Goal: Transaction & Acquisition: Purchase product/service

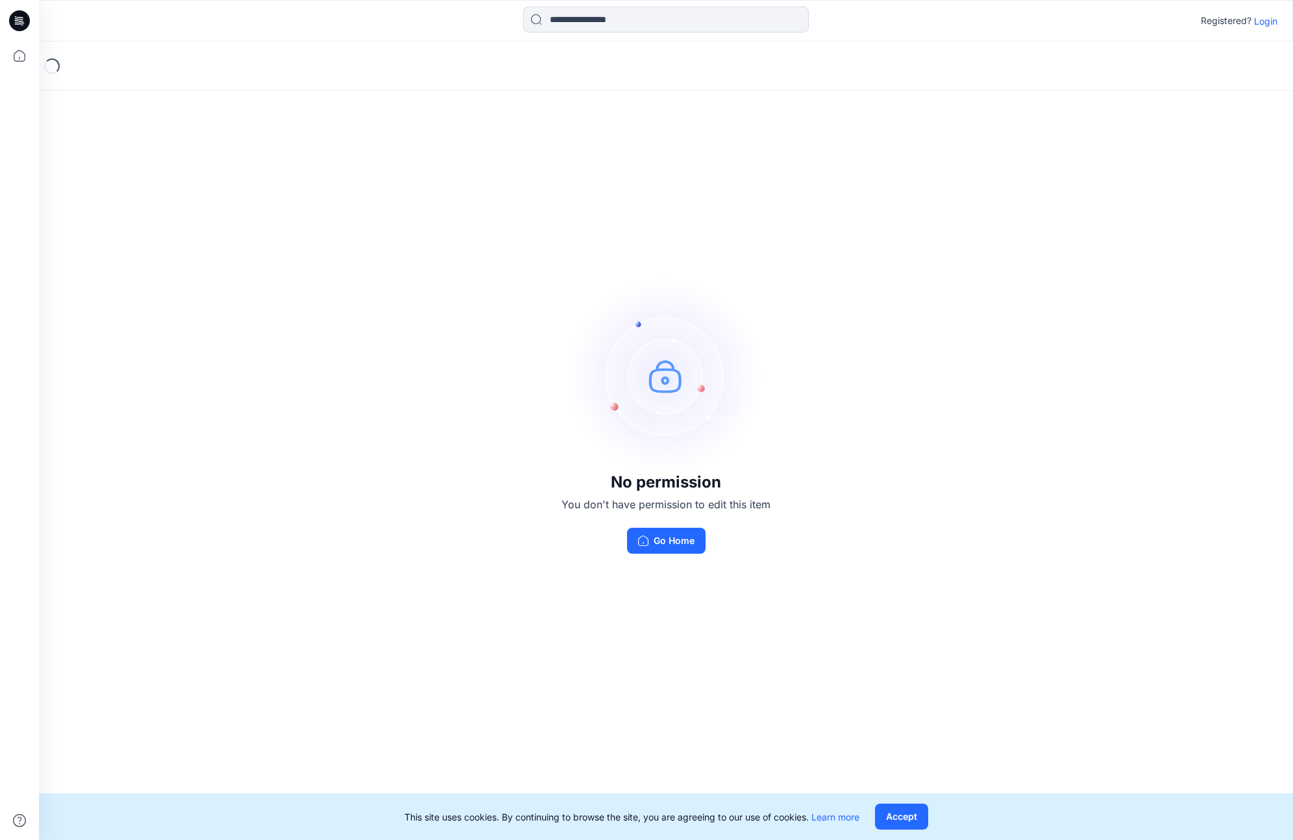
click at [1264, 18] on p "Login" at bounding box center [1265, 21] width 23 height 14
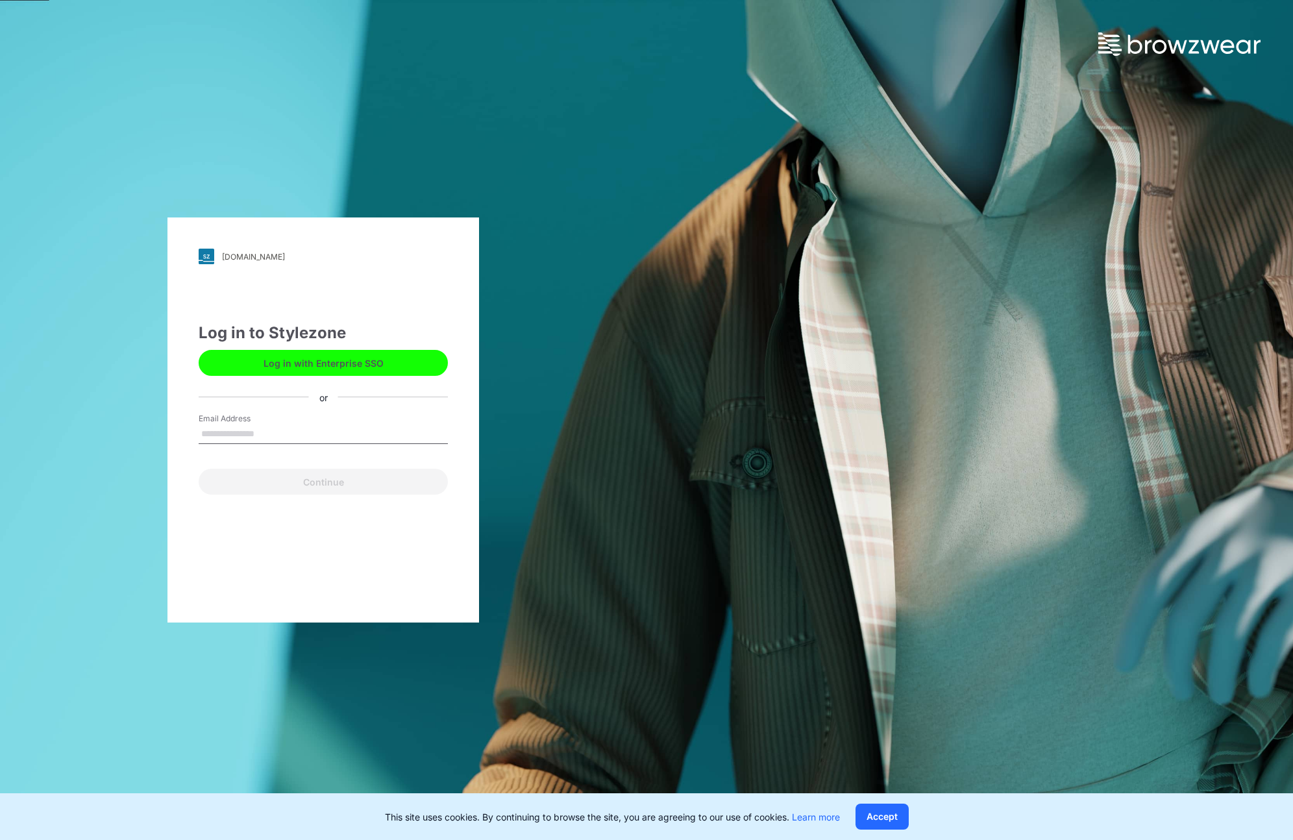
click at [239, 432] on input "Email Address" at bounding box center [323, 434] width 249 height 19
type input "**********"
click at [310, 487] on button "Continue" at bounding box center [323, 482] width 249 height 26
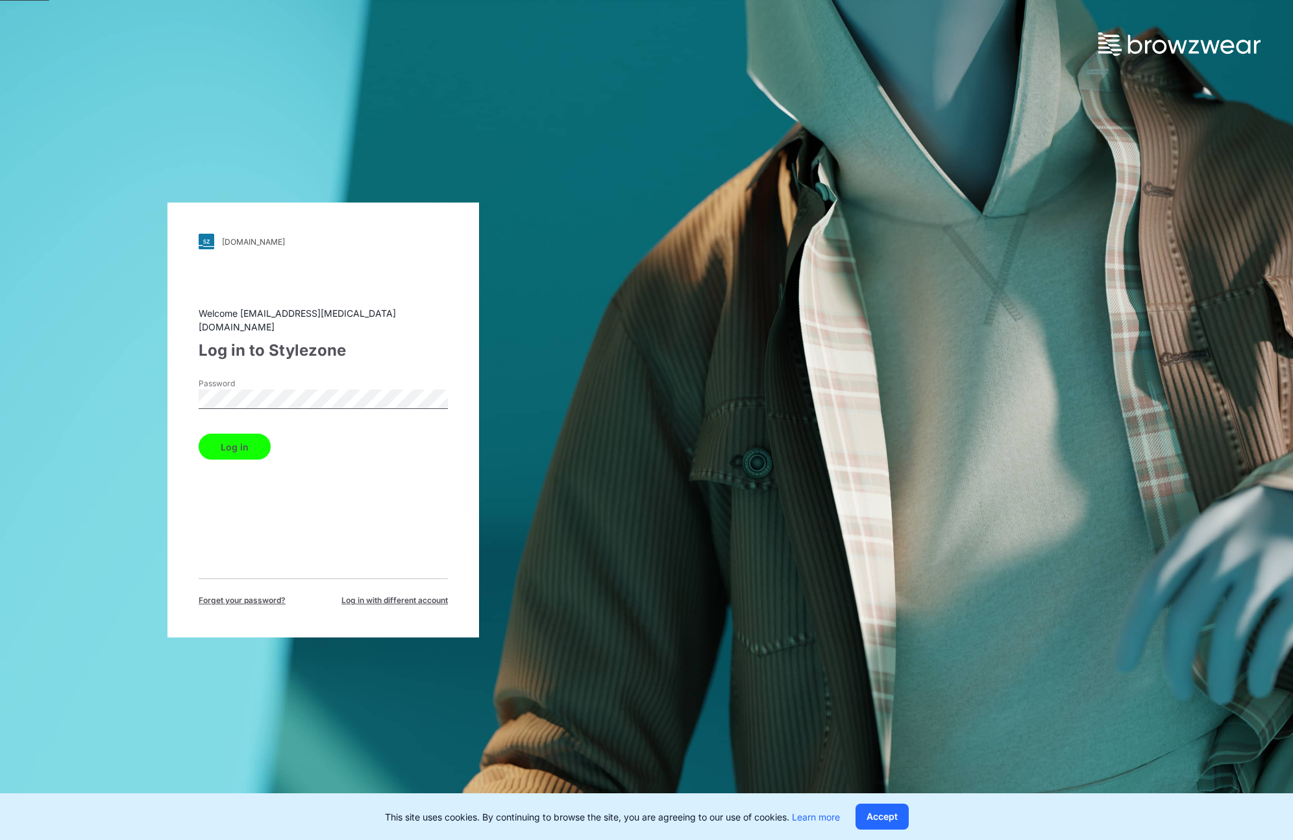
click at [238, 448] on button "Log in" at bounding box center [235, 447] width 72 height 26
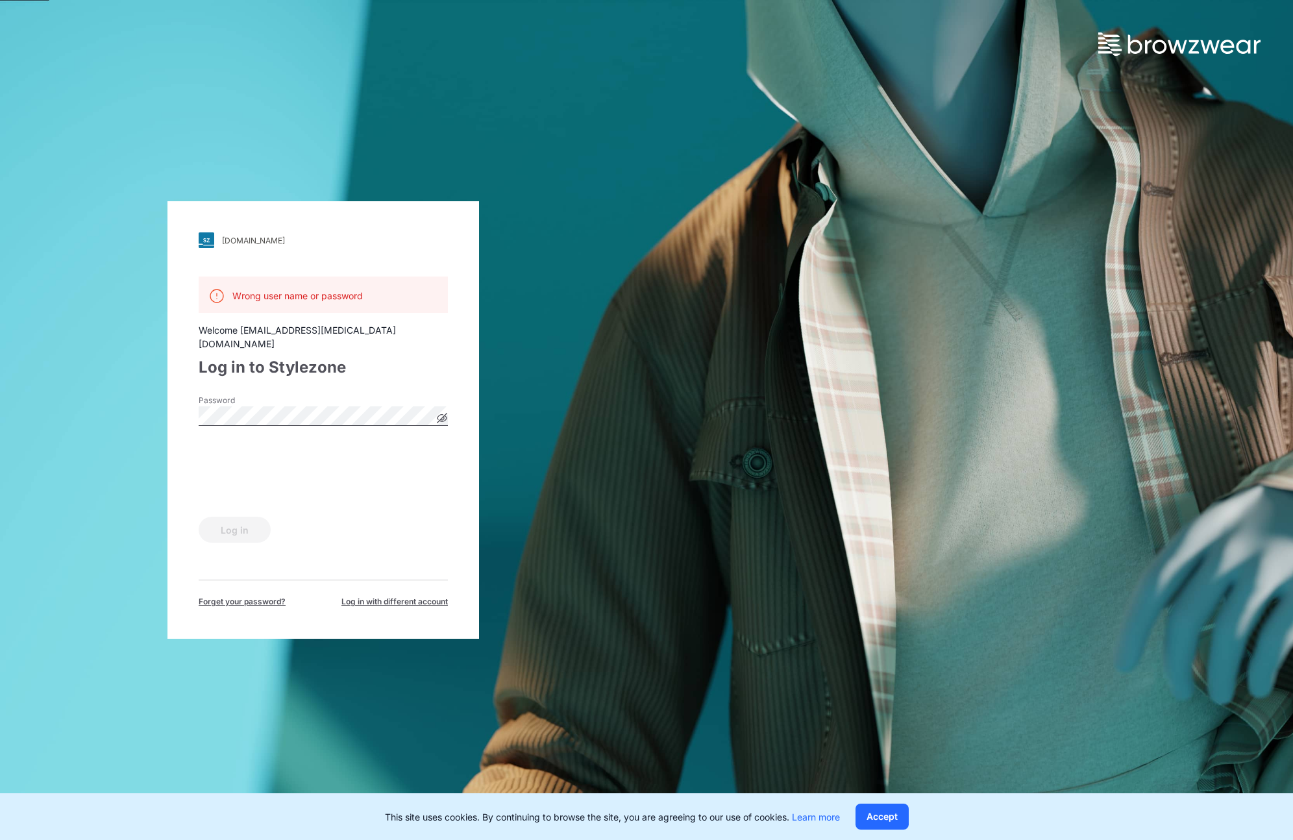
click at [441, 417] on icon at bounding box center [442, 418] width 3 height 3
click at [442, 415] on icon at bounding box center [442, 418] width 10 height 7
click at [442, 413] on icon at bounding box center [442, 418] width 10 height 10
click at [238, 532] on button "Log in" at bounding box center [235, 530] width 72 height 26
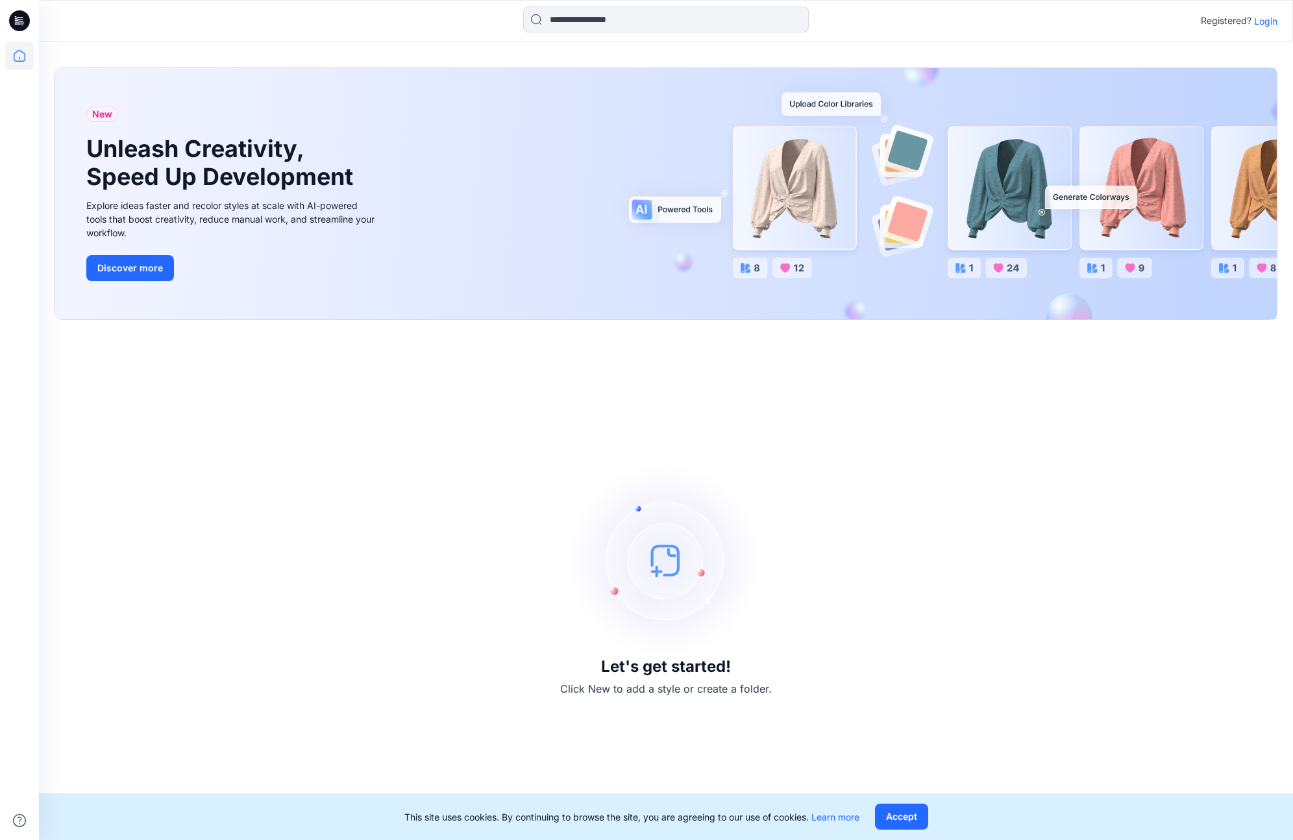
click at [1262, 21] on p "Login" at bounding box center [1265, 21] width 23 height 14
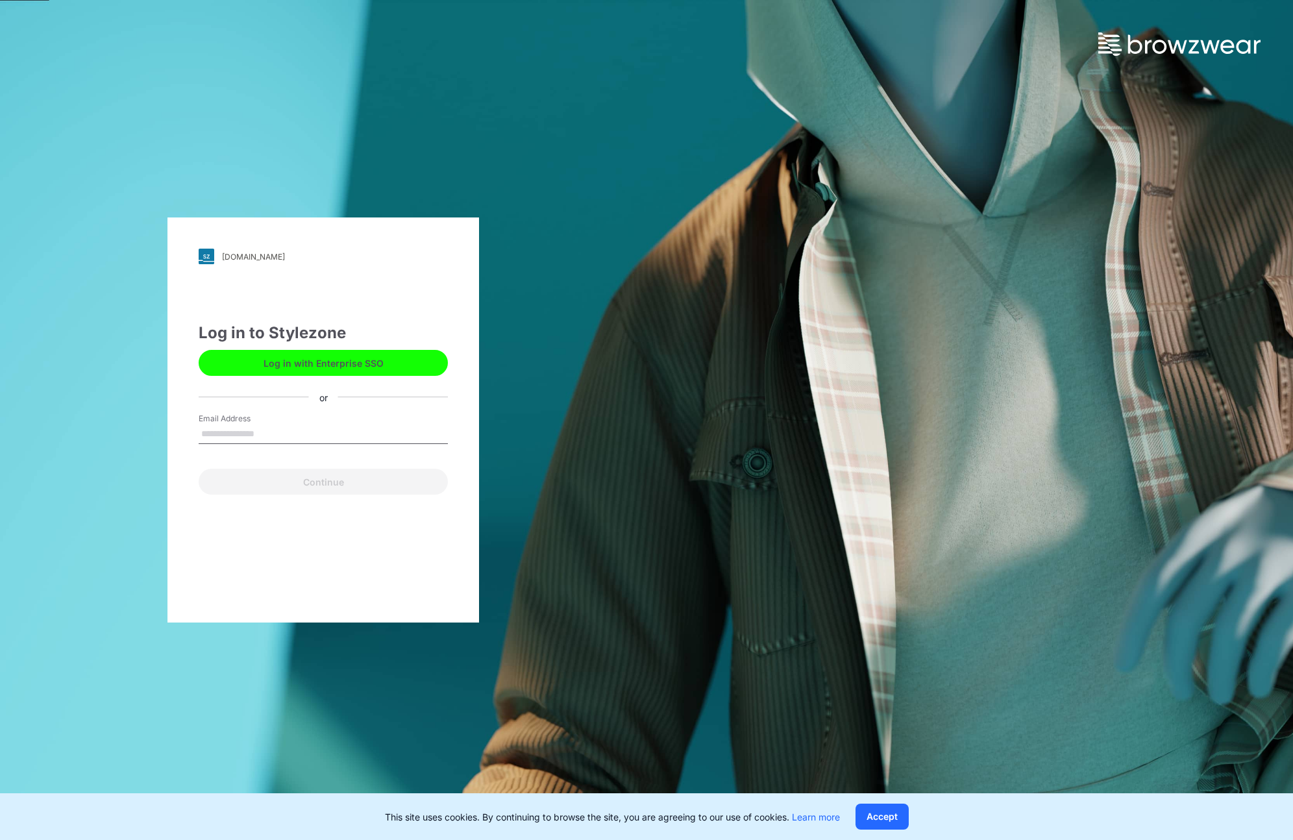
click at [241, 421] on label "Email Address" at bounding box center [244, 419] width 91 height 12
click at [241, 425] on input "Email Address" at bounding box center [323, 434] width 249 height 19
click at [235, 435] on input "Email Address" at bounding box center [323, 434] width 249 height 19
type input "*"
type input "**********"
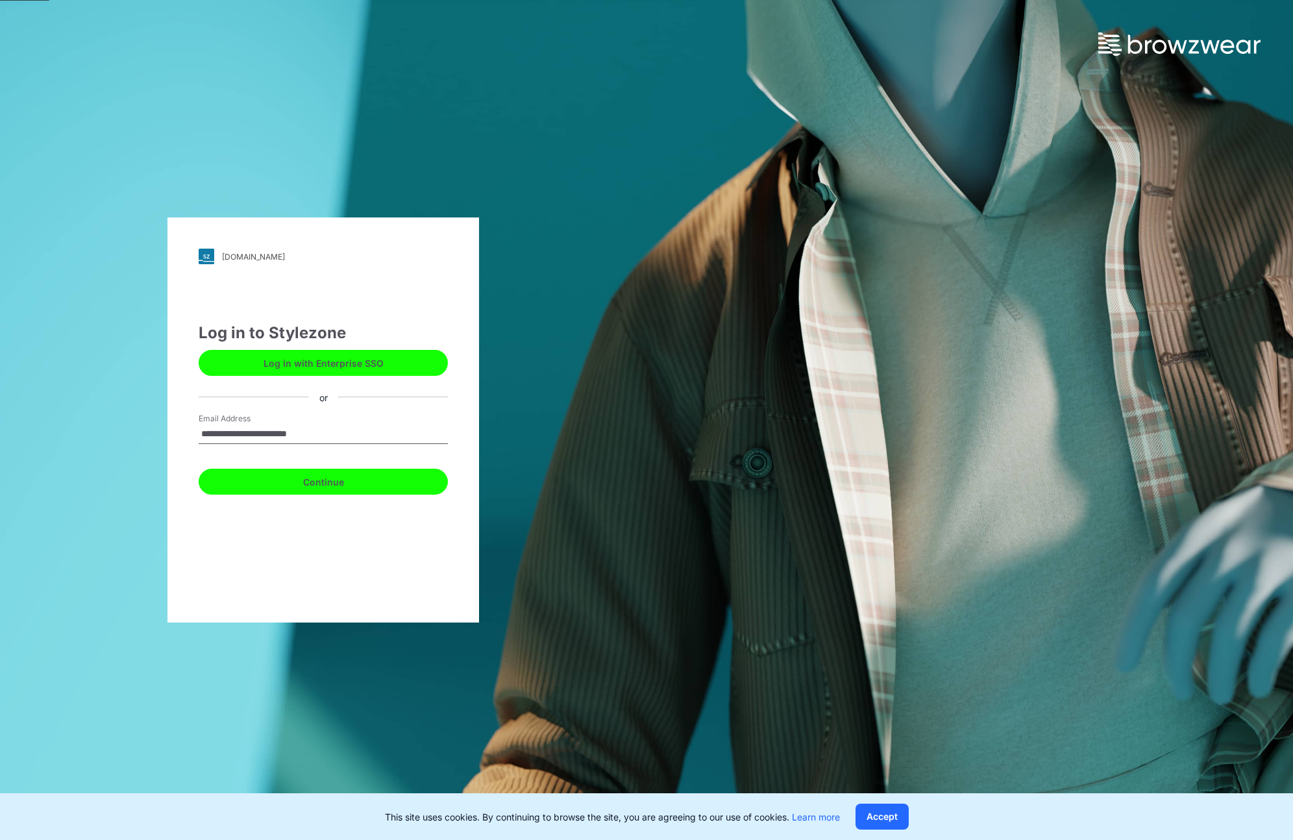
click at [336, 487] on button "Continue" at bounding box center [323, 482] width 249 height 26
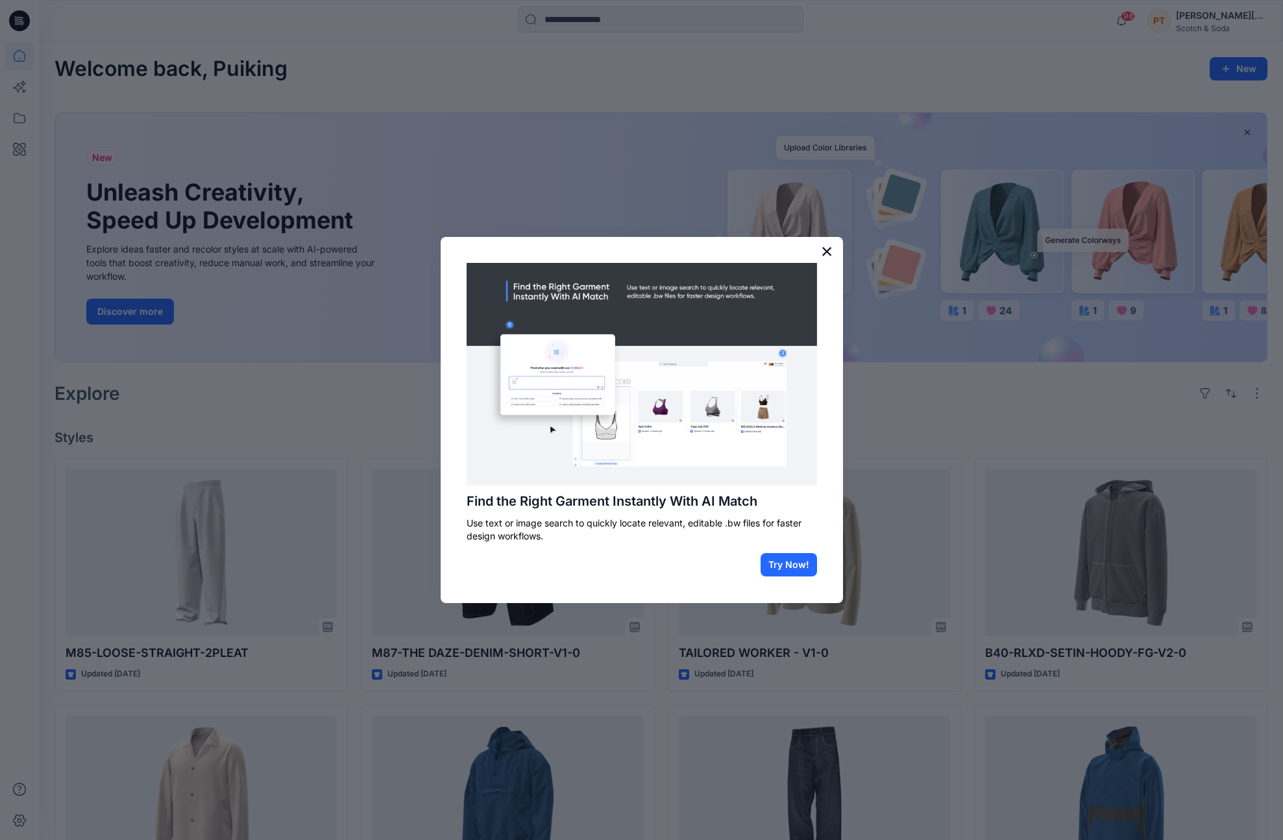
click at [822, 249] on button "×" at bounding box center [827, 251] width 12 height 21
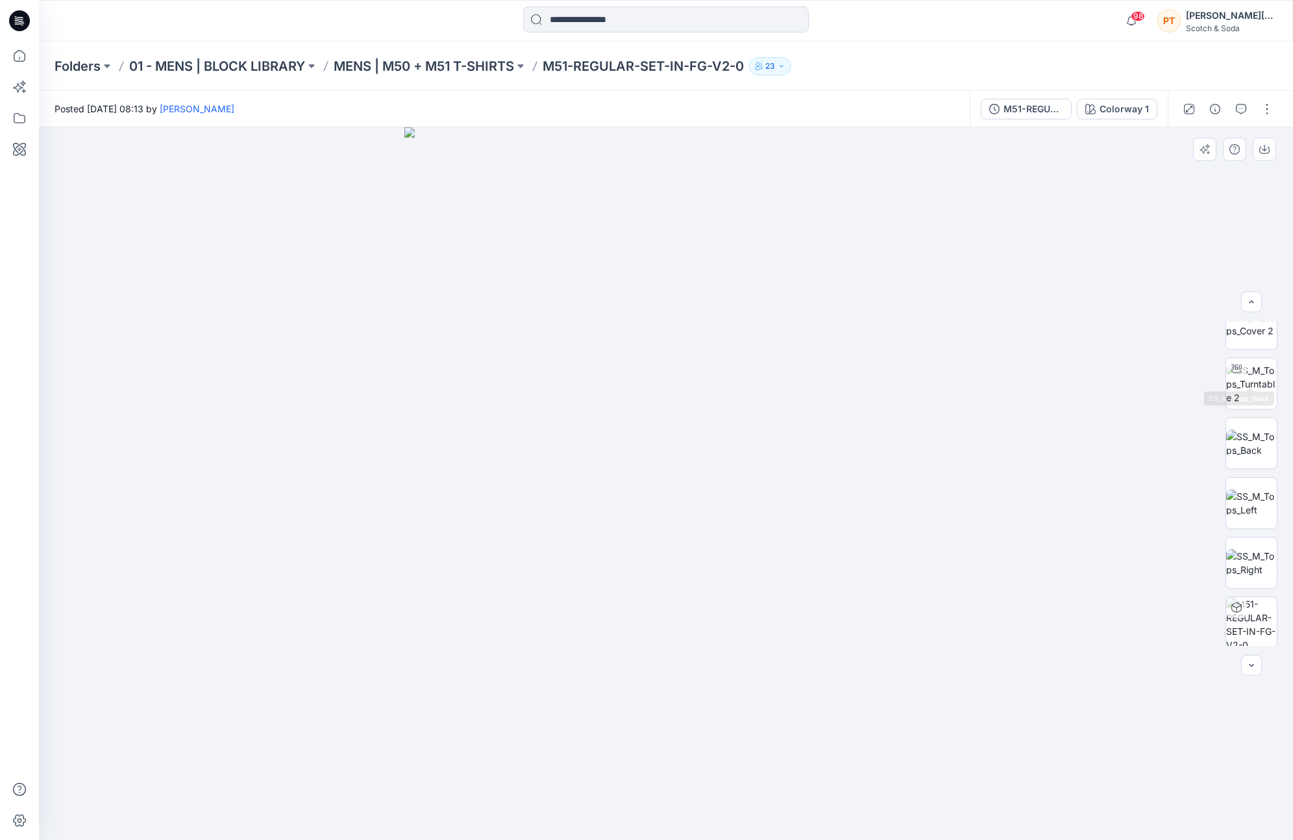
scroll to position [205, 0]
click at [1240, 555] on span "DXF" at bounding box center [1252, 559] width 30 height 23
click at [1250, 626] on span "RUL" at bounding box center [1252, 619] width 31 height 23
